Goal: Task Accomplishment & Management: Manage account settings

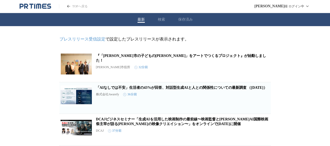
click at [41, 5] on icon "PR TIMESのトップページはこちら" at bounding box center [36, 6] width 32 height 6
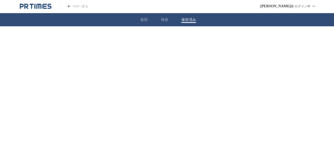
click at [182, 20] on button "保存済み" at bounding box center [187, 19] width 15 height 5
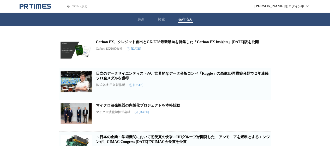
click at [265, 94] on span "保存を解除" at bounding box center [262, 92] width 13 height 4
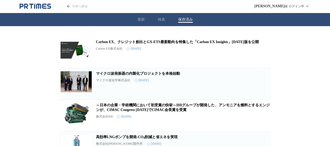
click at [265, 94] on span "保存を解除" at bounding box center [262, 92] width 13 height 4
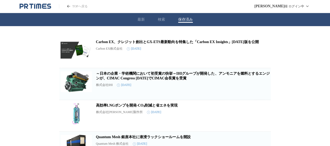
click at [265, 94] on span "保存を解除" at bounding box center [262, 92] width 13 height 4
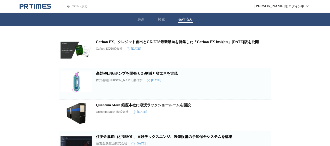
click at [265, 94] on span "保存を解除" at bounding box center [262, 92] width 13 height 4
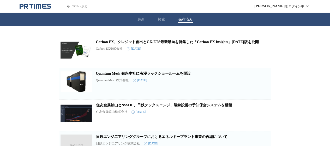
click at [265, 94] on span "保存を解除" at bounding box center [262, 92] width 13 height 4
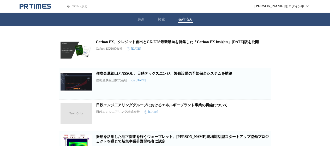
click at [265, 94] on span "保存を解除" at bounding box center [262, 92] width 13 height 4
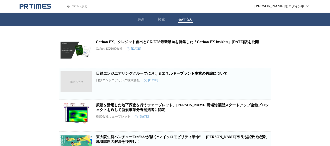
click at [265, 94] on span "保存を解除" at bounding box center [262, 92] width 13 height 4
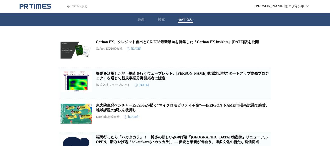
click at [265, 94] on span "保存を解除" at bounding box center [262, 92] width 13 height 4
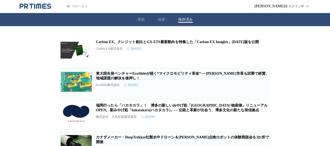
click at [265, 94] on span "保存を解除" at bounding box center [262, 92] width 13 height 4
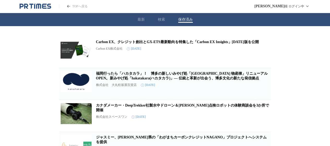
click at [265, 94] on span "保存を解除" at bounding box center [262, 92] width 13 height 4
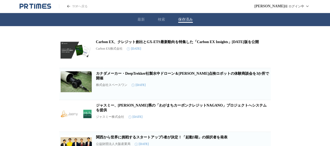
click at [265, 94] on span "保存を解除" at bounding box center [262, 92] width 13 height 4
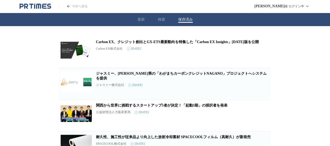
click at [265, 94] on span "保存を解除" at bounding box center [262, 92] width 13 height 4
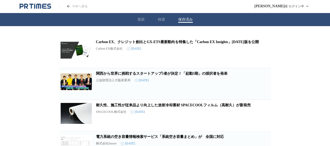
click at [265, 94] on span "保存を解除" at bounding box center [262, 92] width 13 height 4
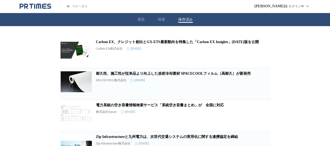
click at [265, 94] on span "保存を解除" at bounding box center [262, 92] width 13 height 4
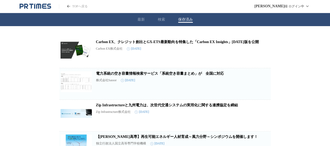
click at [147, 44] on link "Carbon EX、クレジット創出とGX-ETS最新動向を特集した「Carbon EX Insights」2025年7月版を公開" at bounding box center [177, 42] width 163 height 4
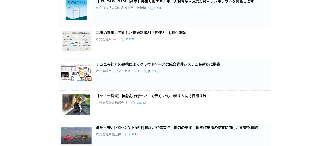
scroll to position [157, 0]
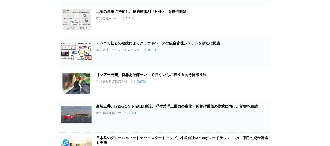
click at [264, 90] on icon "button" at bounding box center [262, 87] width 6 height 6
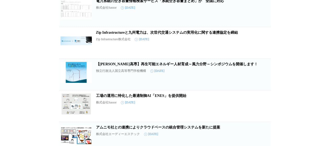
scroll to position [0, 0]
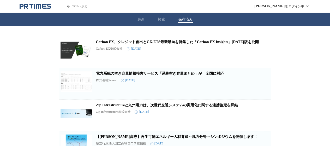
click at [35, 5] on icon "PR TIMESのトップページはこちら" at bounding box center [36, 6] width 32 height 6
